Goal: Book appointment/travel/reservation

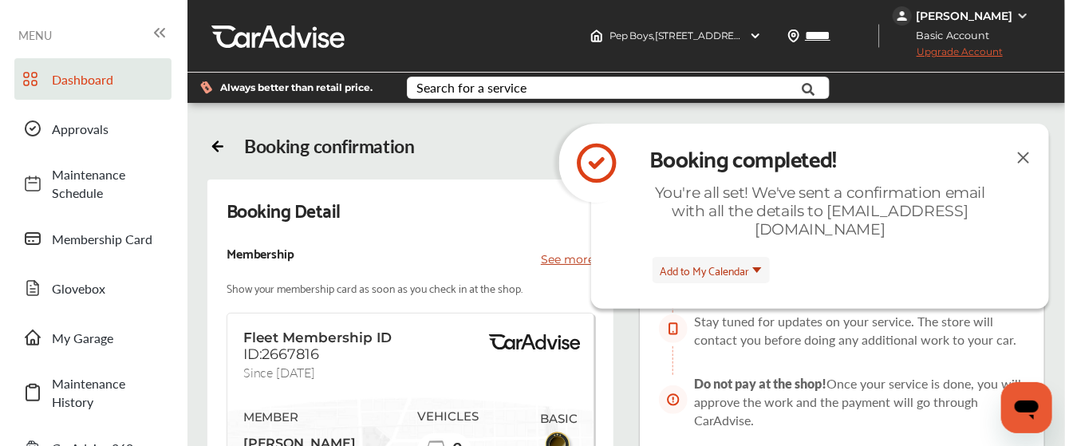
click at [85, 78] on span "Dashboard" at bounding box center [108, 79] width 112 height 18
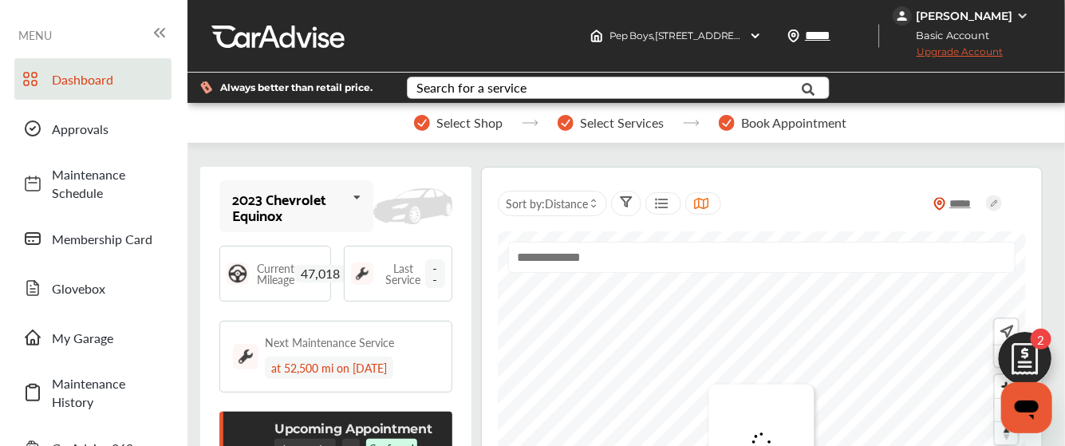
scroll to position [191, 0]
click at [326, 199] on div "2023 Chevrolet Equinox" at bounding box center [289, 207] width 114 height 32
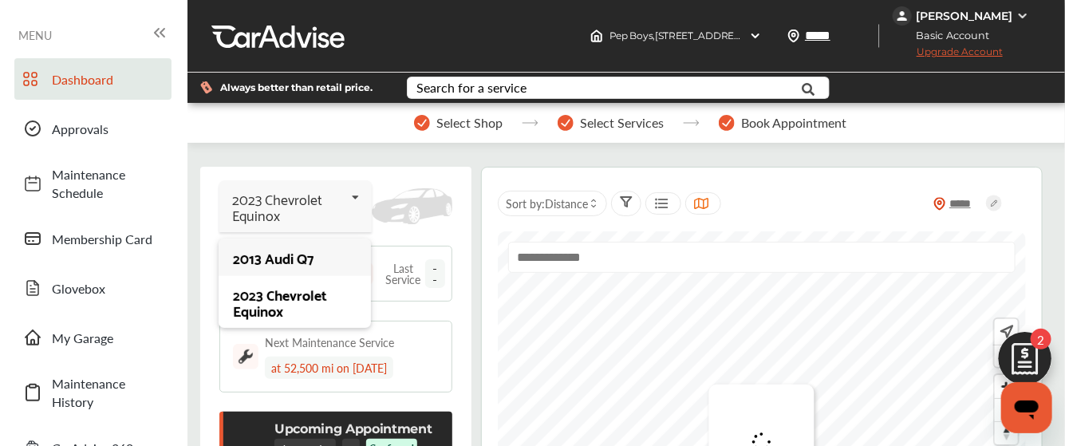
click at [290, 256] on div "2013 Audi Q7" at bounding box center [294, 258] width 123 height 16
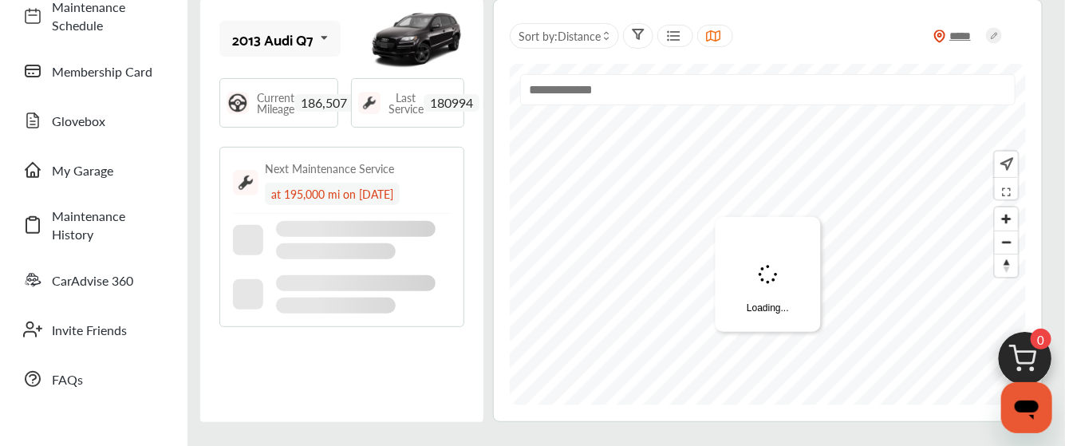
scroll to position [106, 0]
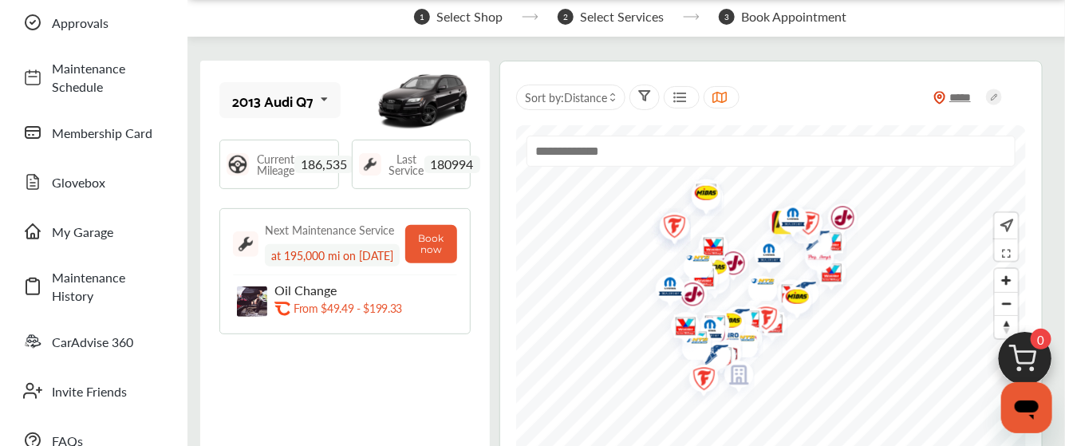
click at [246, 306] on img at bounding box center [252, 301] width 30 height 30
click at [318, 305] on p "From $49.49 - $199.33" at bounding box center [348, 308] width 108 height 15
click at [389, 304] on p "From $49.49 - $199.33" at bounding box center [348, 308] width 108 height 15
click at [447, 235] on button "Book now" at bounding box center [431, 244] width 52 height 38
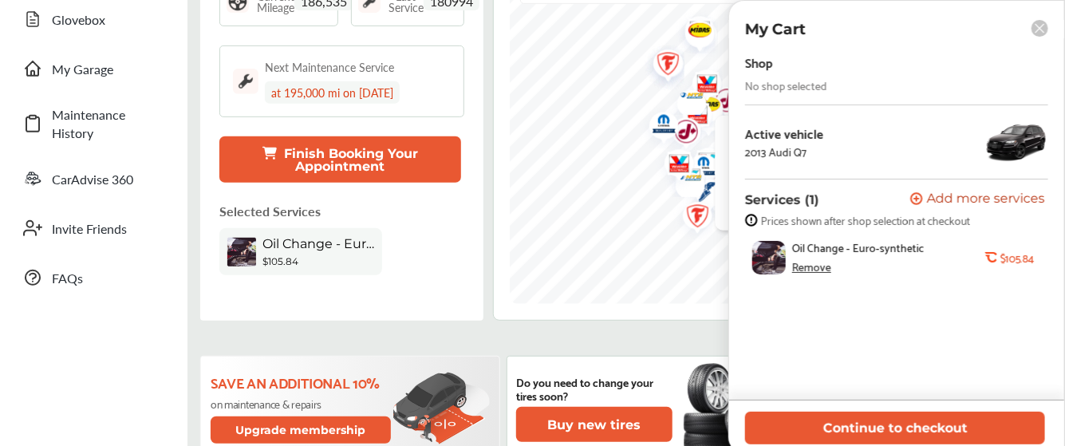
scroll to position [319, 0]
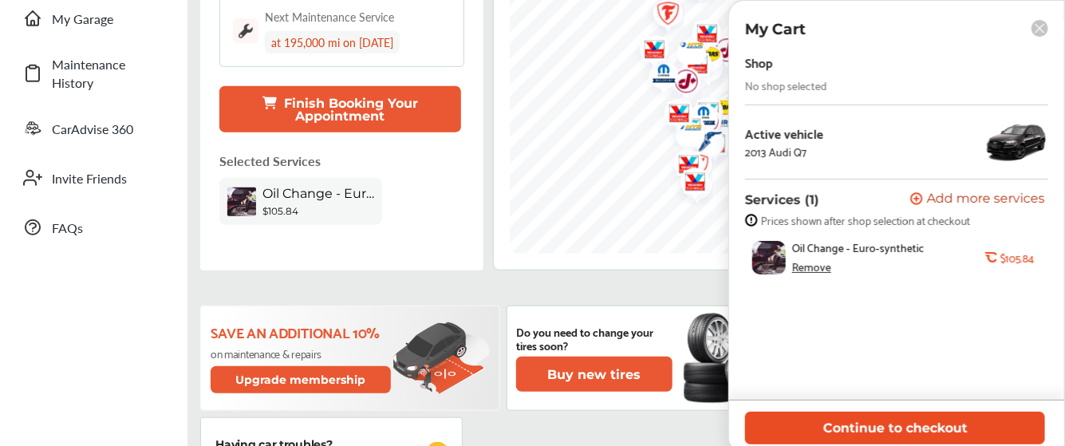
click at [905, 426] on button "Continue to checkout" at bounding box center [895, 428] width 300 height 33
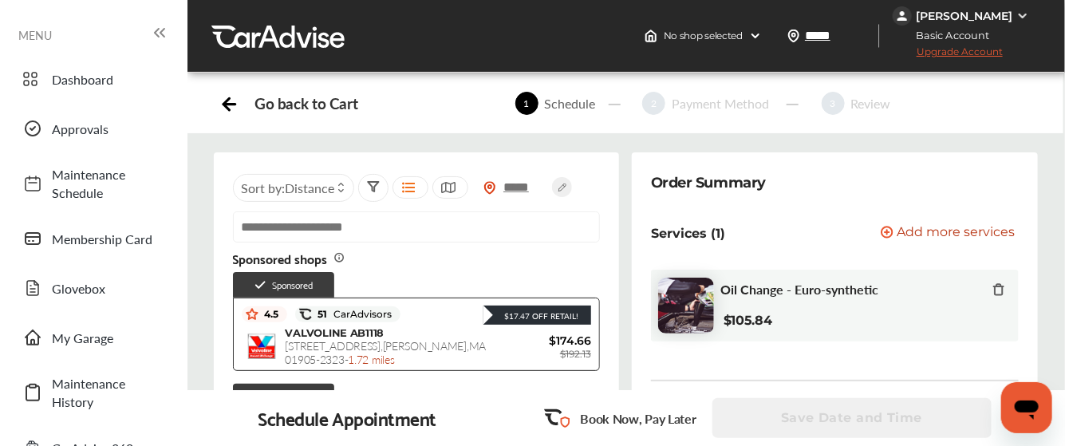
click at [297, 112] on div "Go back to Cart" at bounding box center [305, 103] width 103 height 18
